Goal: Transaction & Acquisition: Book appointment/travel/reservation

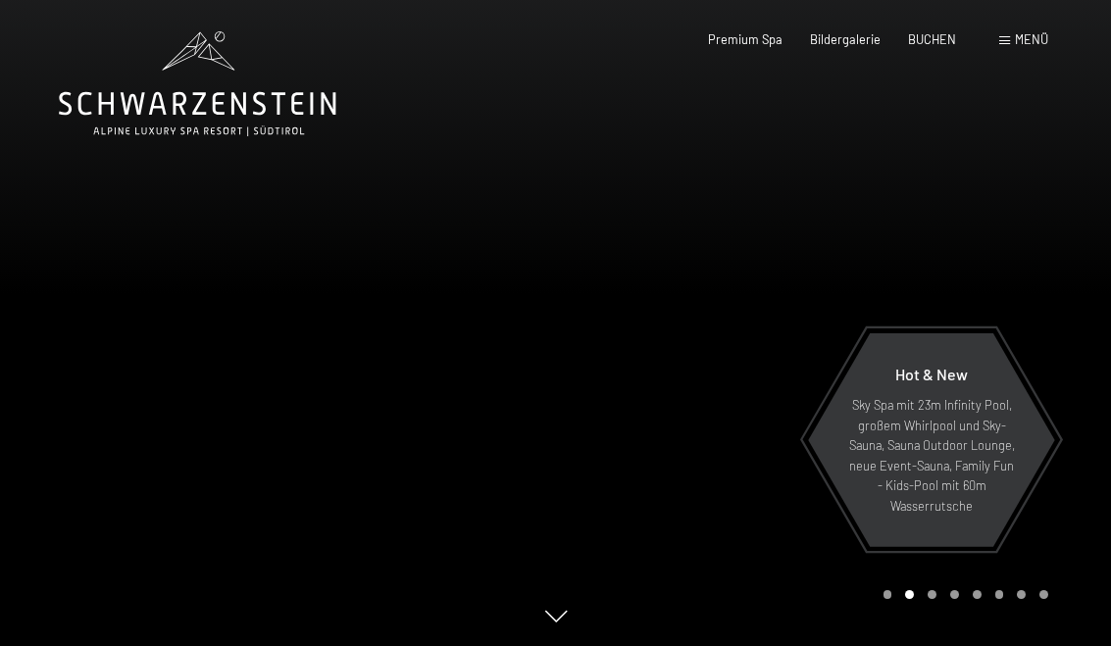
click at [908, 44] on span "BUCHEN" at bounding box center [932, 39] width 48 height 16
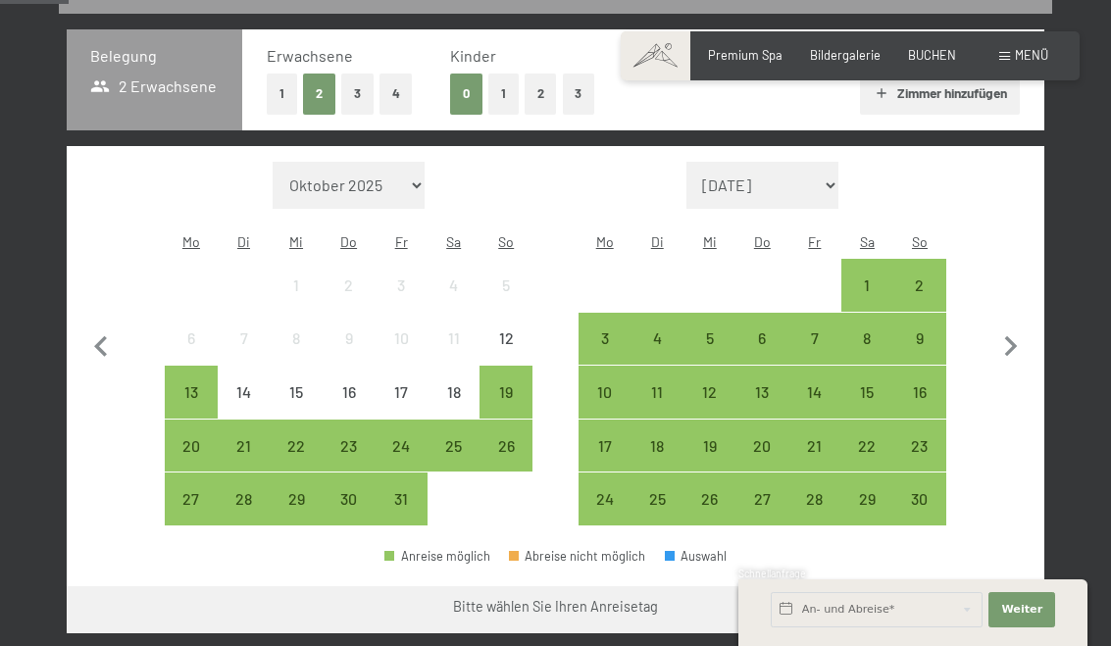
scroll to position [413, 0]
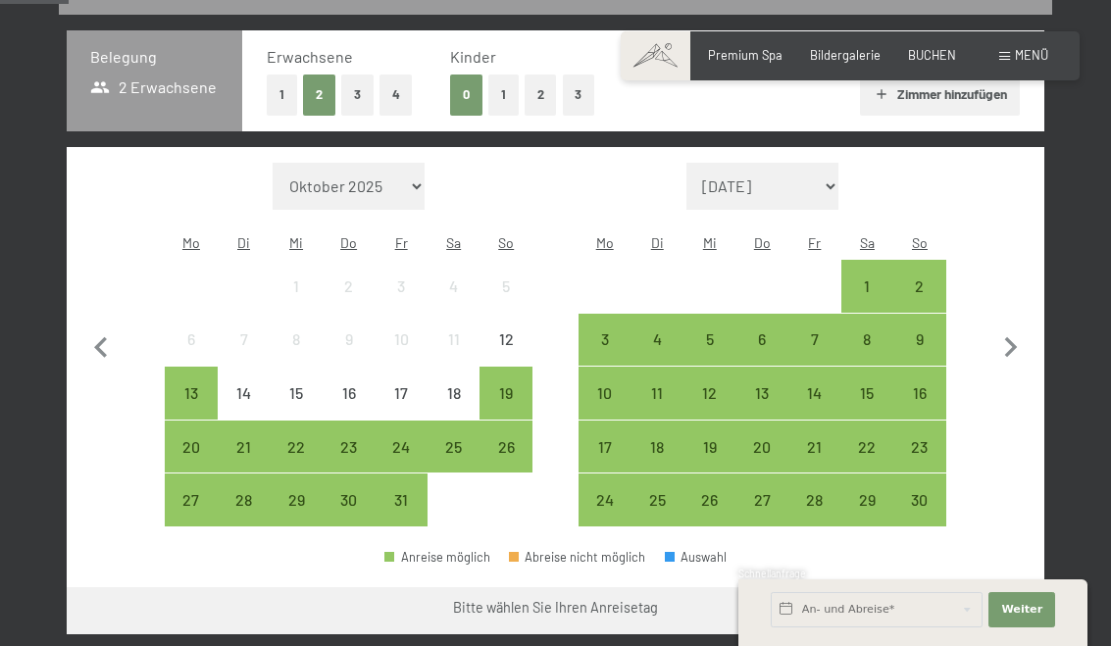
click at [824, 440] on div "21" at bounding box center [814, 463] width 49 height 49
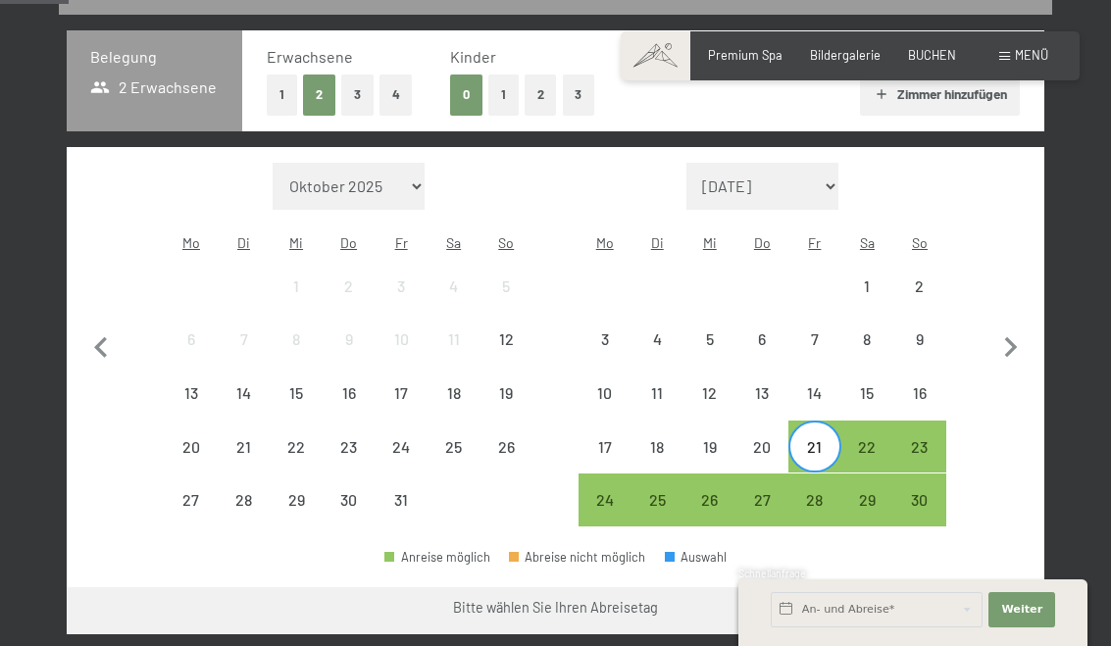
click at [812, 497] on div "28" at bounding box center [814, 516] width 49 height 49
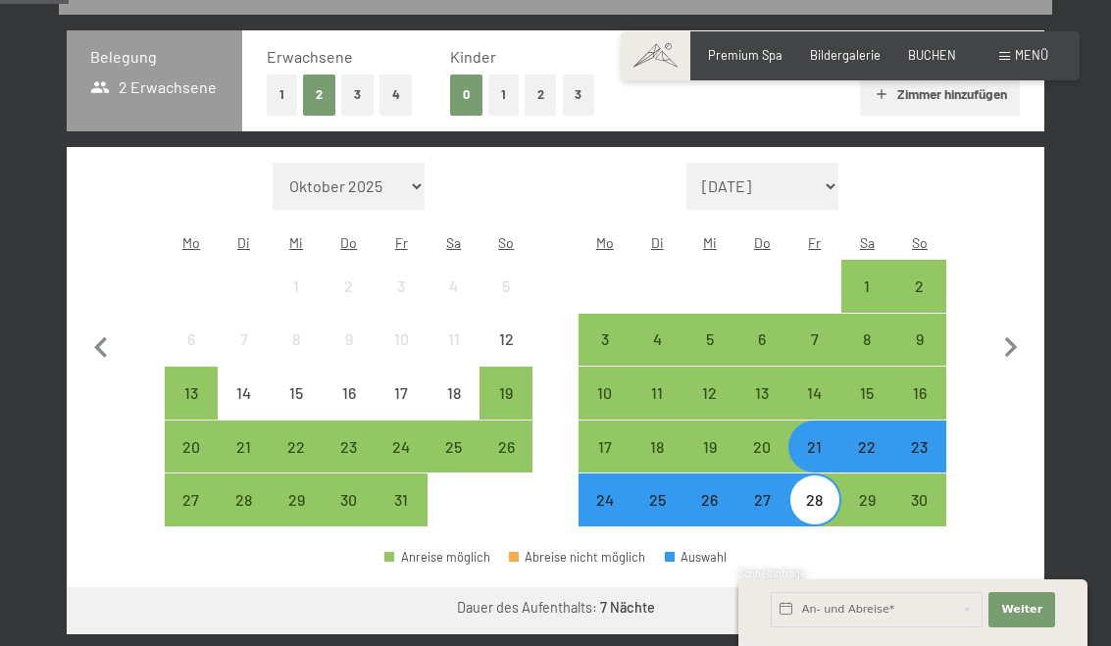
click at [821, 492] on div "28" at bounding box center [814, 516] width 49 height 49
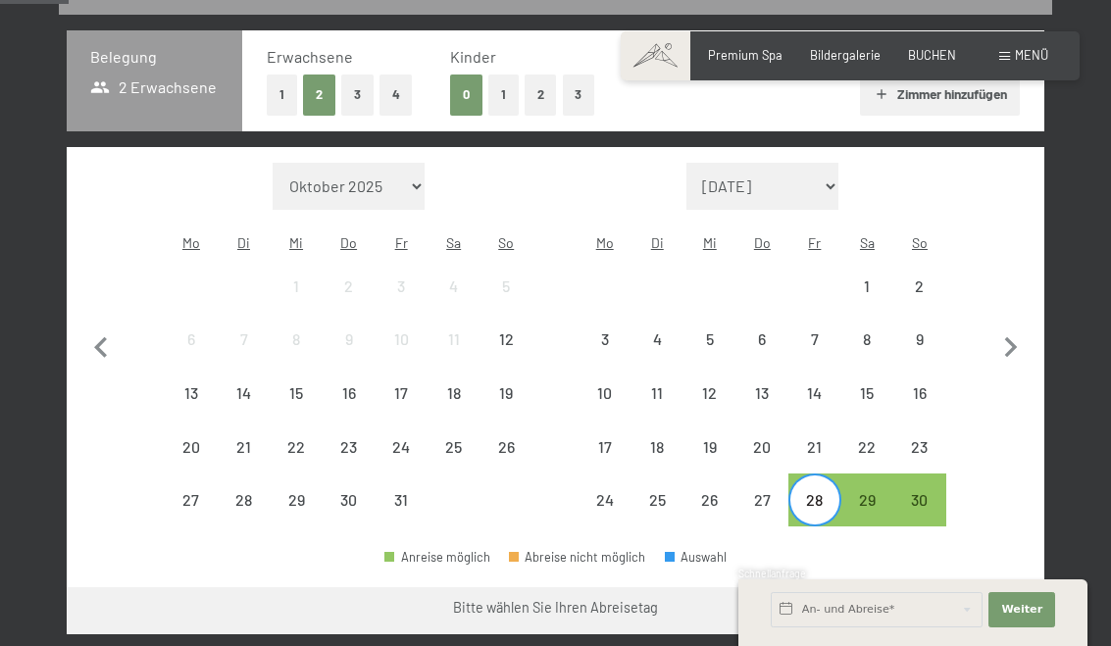
click at [604, 492] on div "24" at bounding box center [604, 516] width 49 height 49
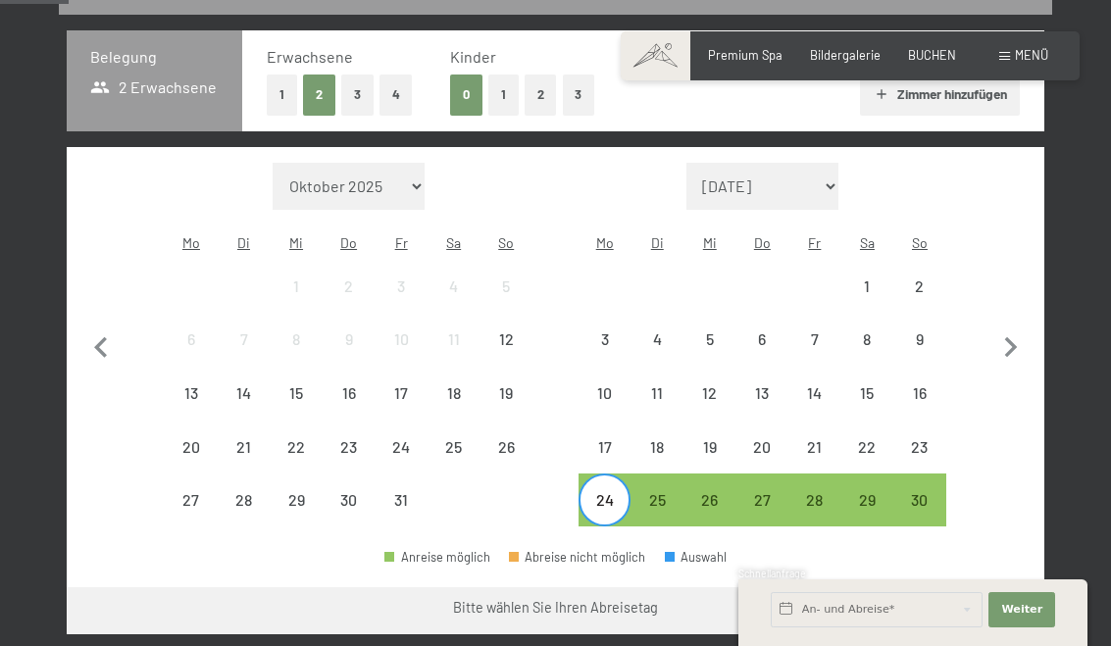
click at [992, 587] on button "Weiter zu „Zimmer“" at bounding box center [956, 610] width 175 height 47
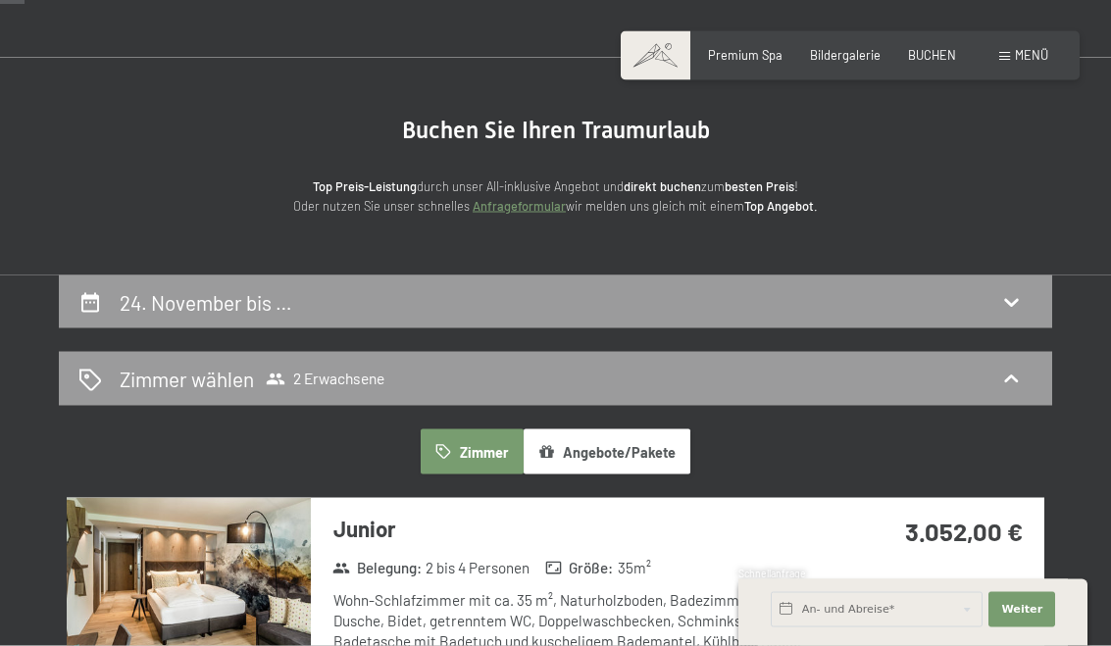
scroll to position [98, 0]
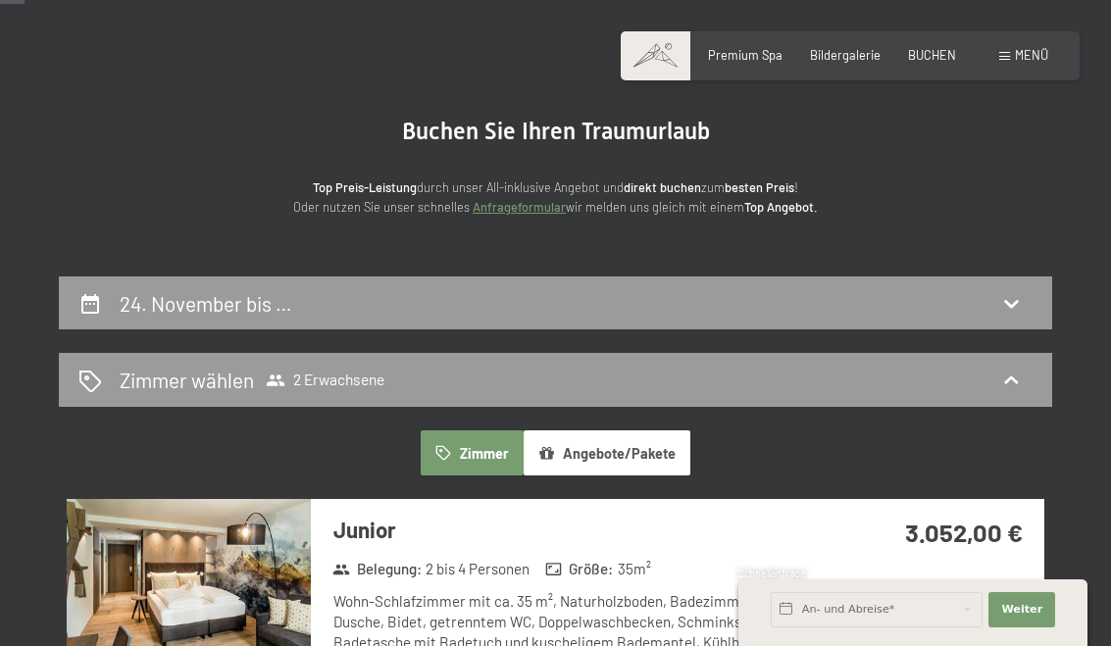
click at [1033, 304] on div "24. November bis …" at bounding box center [555, 303] width 993 height 54
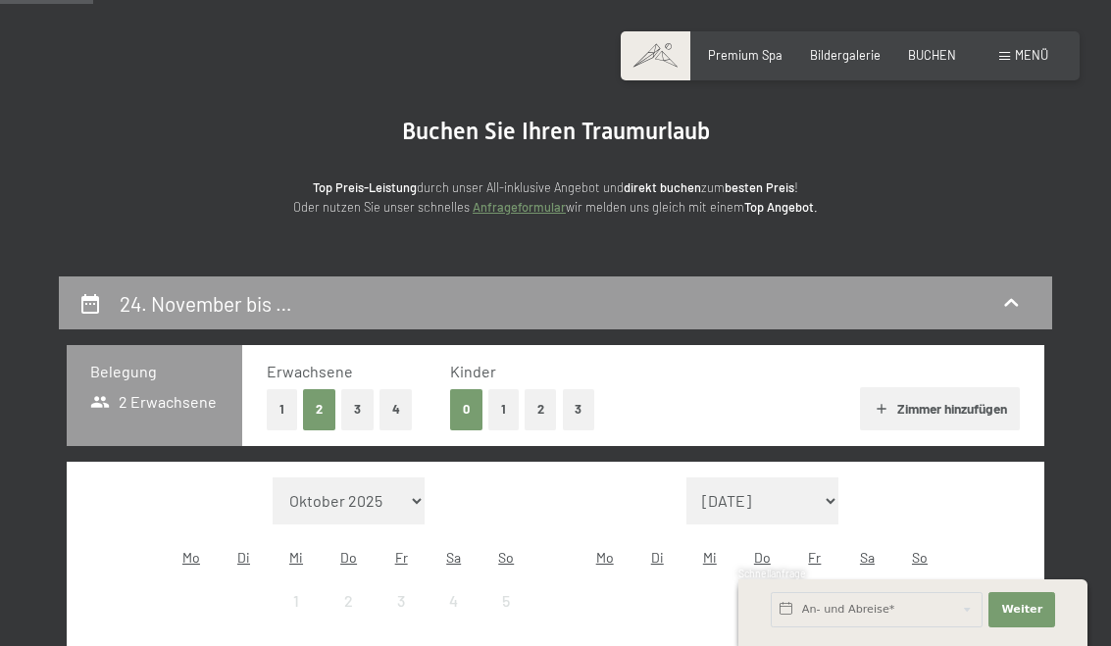
scroll to position [373, 0]
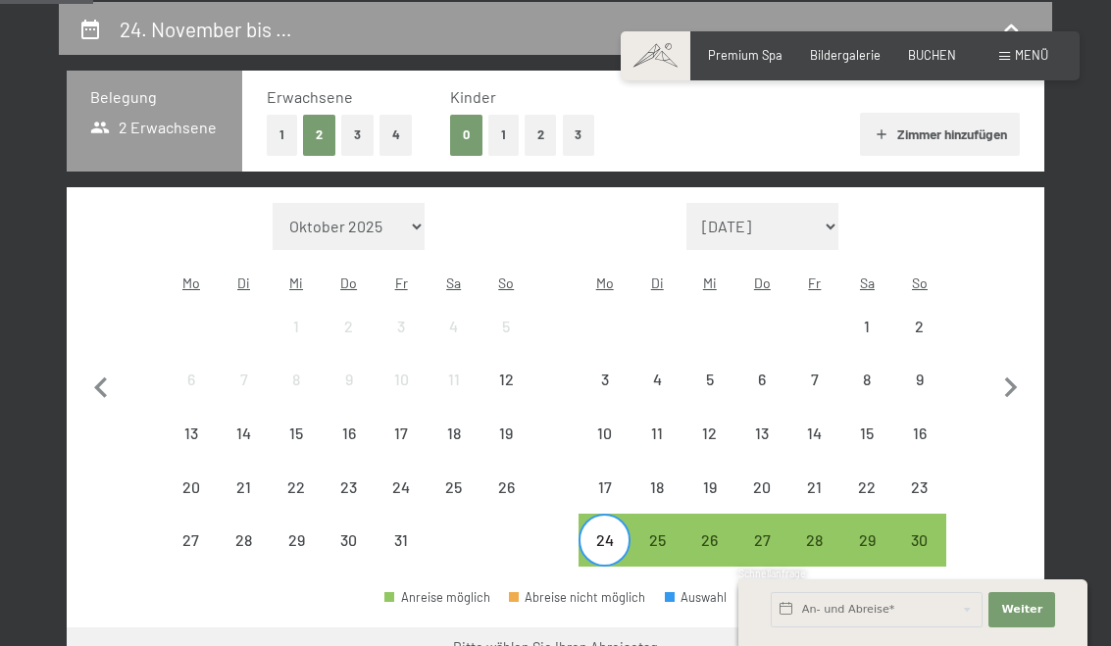
click at [870, 479] on div "22" at bounding box center [867, 503] width 49 height 49
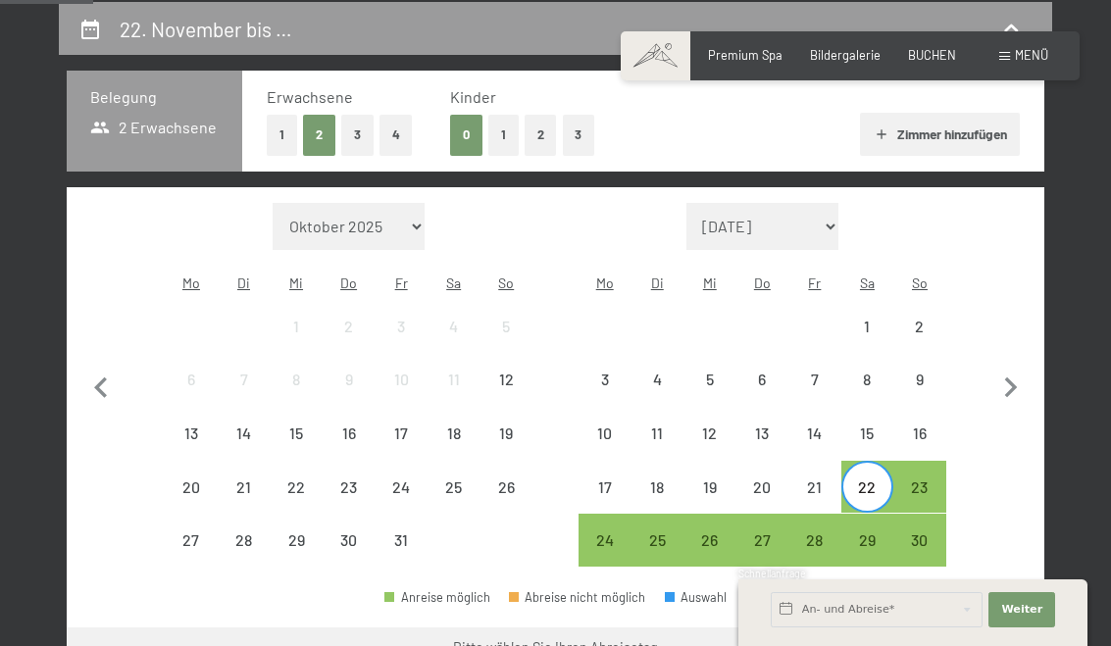
click at [607, 548] on div "24" at bounding box center [604, 556] width 49 height 49
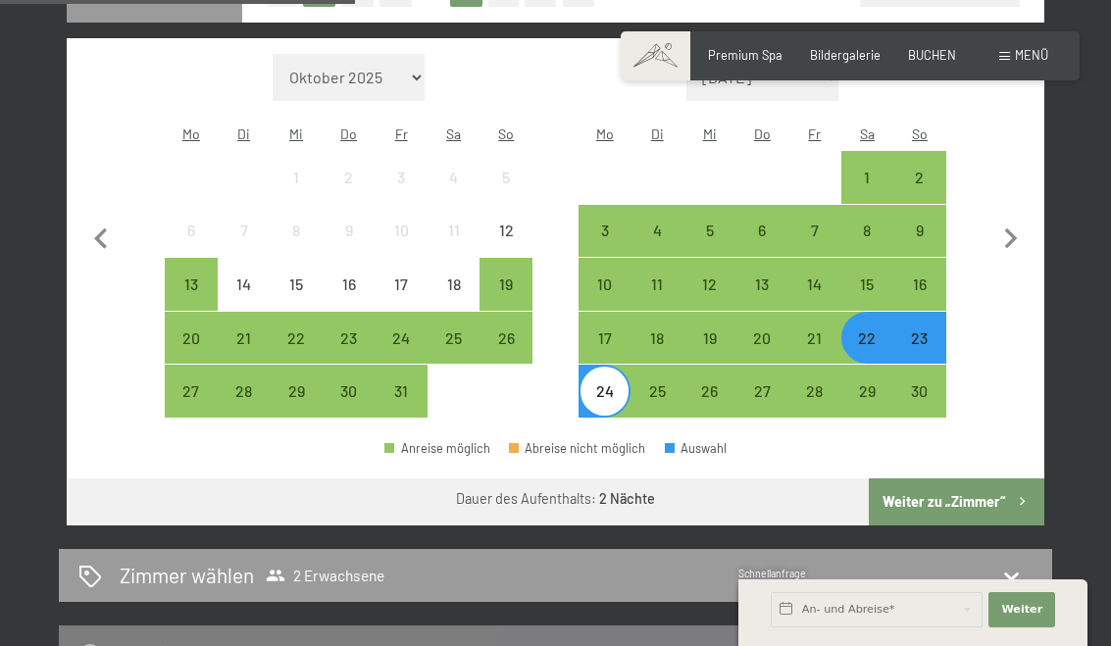
scroll to position [522, 0]
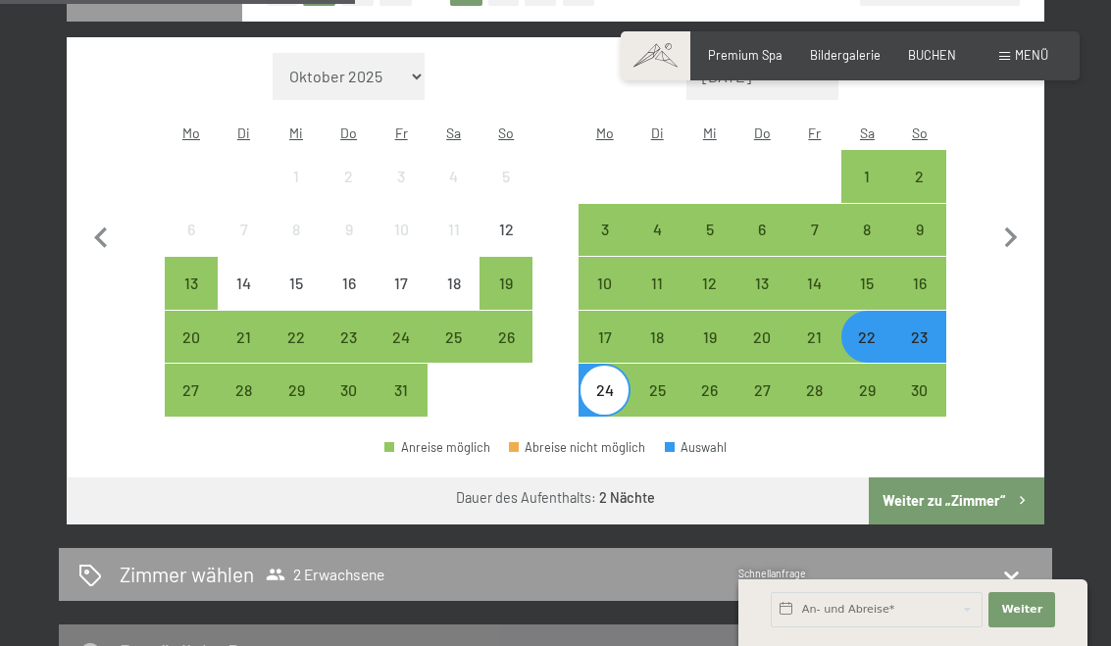
click at [652, 382] on div "25" at bounding box center [656, 406] width 49 height 49
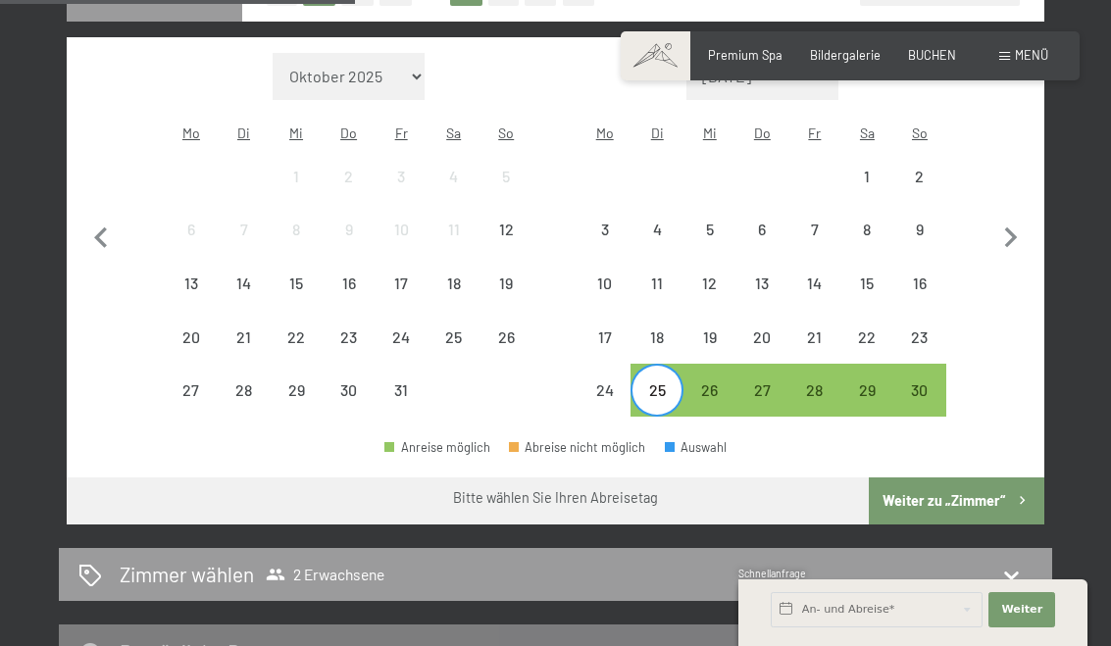
click at [985, 491] on button "Weiter zu „Zimmer“" at bounding box center [956, 500] width 175 height 47
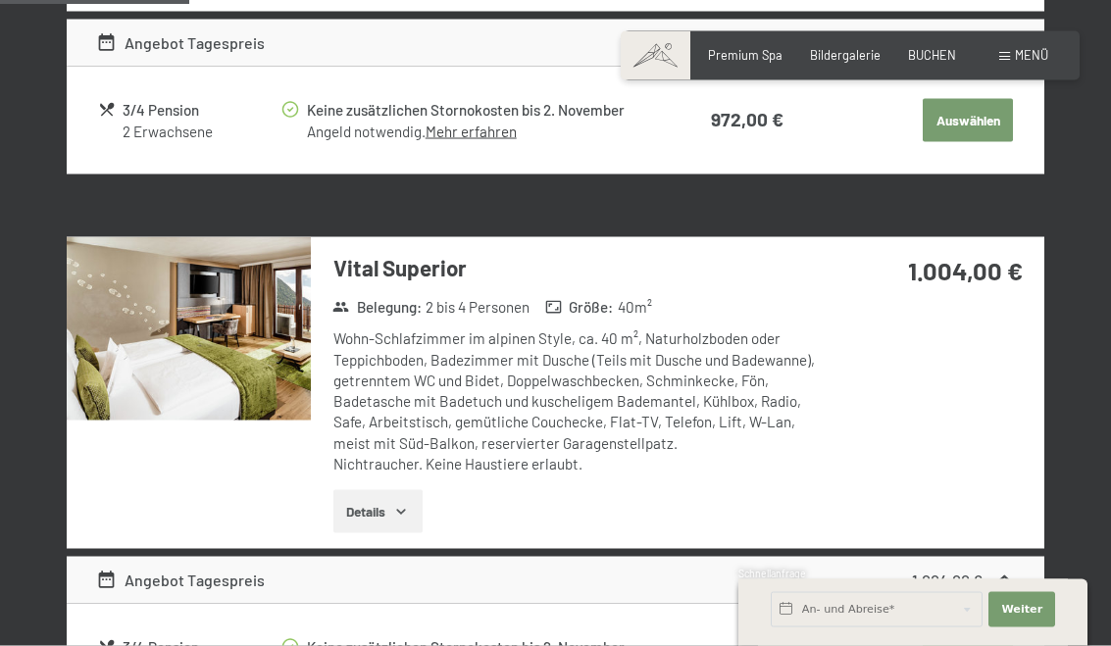
scroll to position [881, 0]
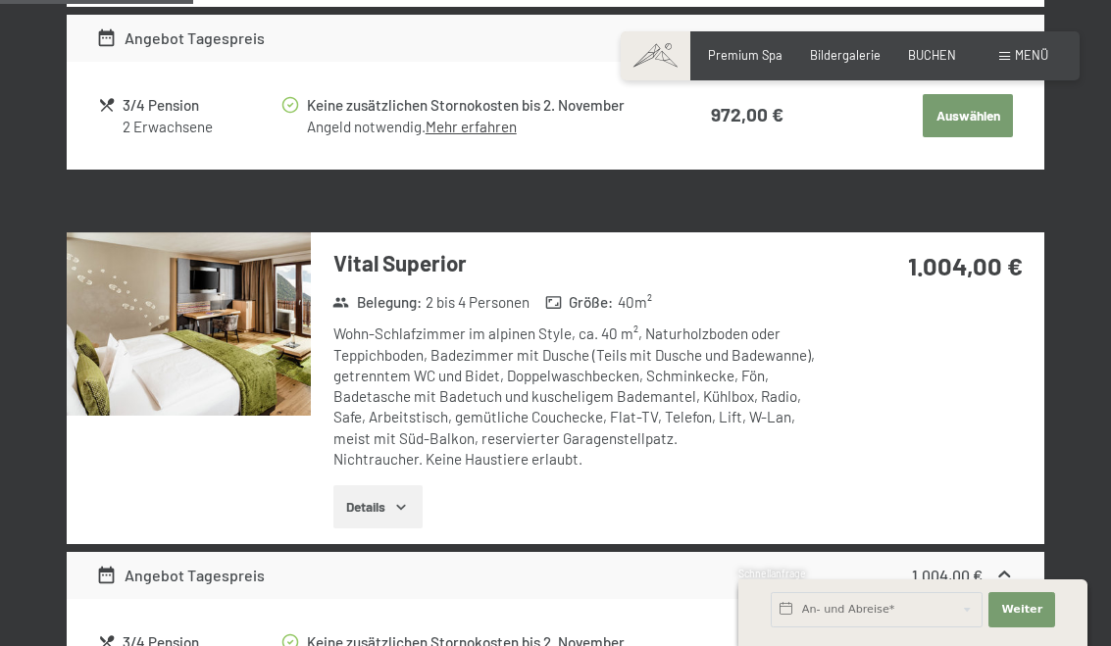
click at [403, 510] on button "Details" at bounding box center [377, 506] width 89 height 43
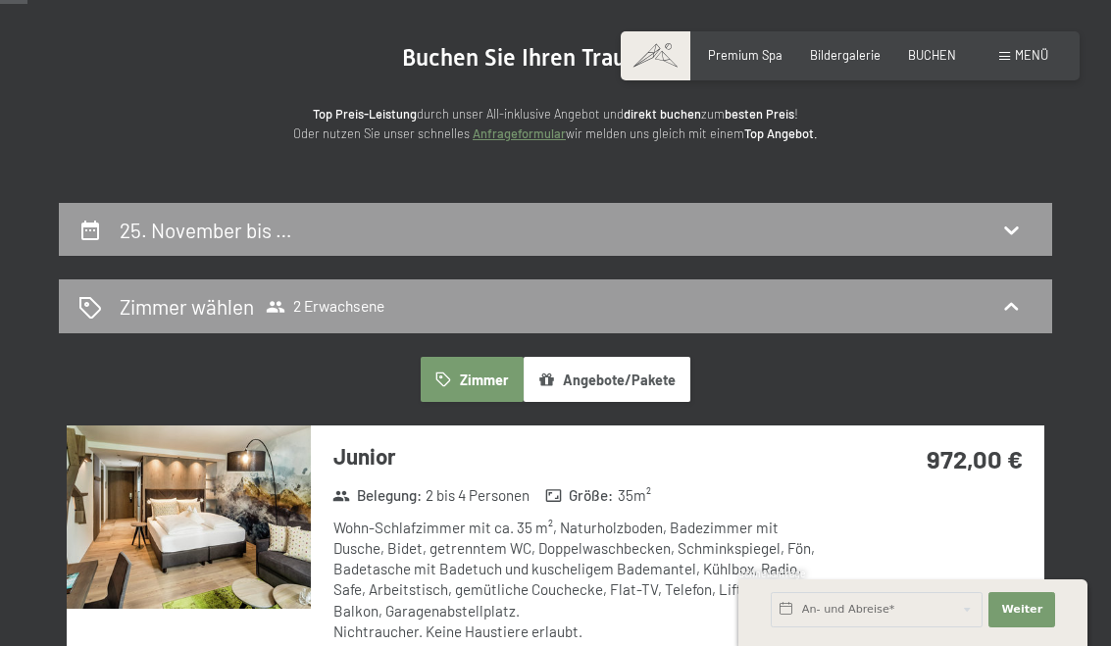
scroll to position [0, 0]
